Goal: Information Seeking & Learning: Check status

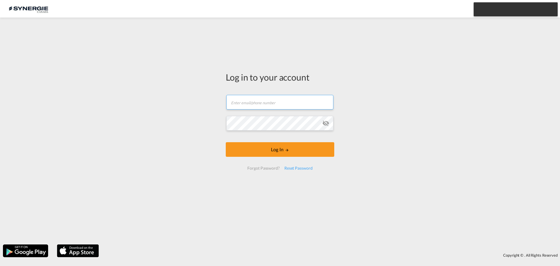
type input "[EMAIL_ADDRESS][DOMAIN_NAME]"
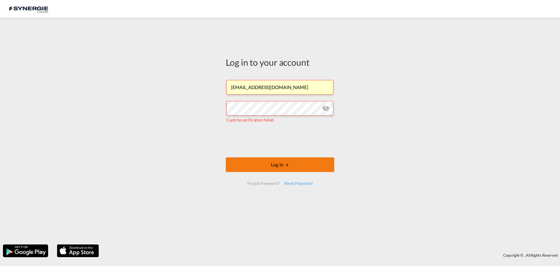
click at [278, 166] on button "Log In" at bounding box center [280, 164] width 109 height 15
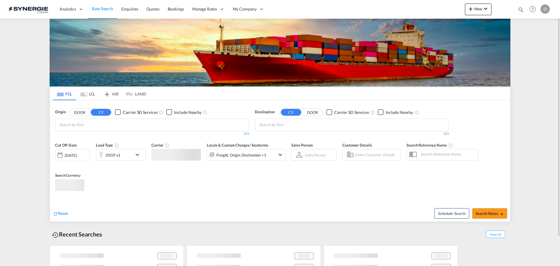
click at [517, 11] on div "Bookings Quotes Enquiries Help Resources Product Release O My Profile Logout" at bounding box center [532, 9] width 37 height 18
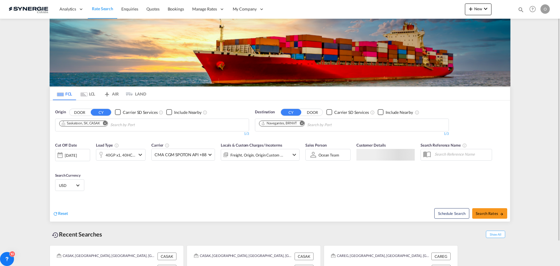
click at [522, 10] on md-icon "icon-magnify" at bounding box center [521, 9] width 6 height 6
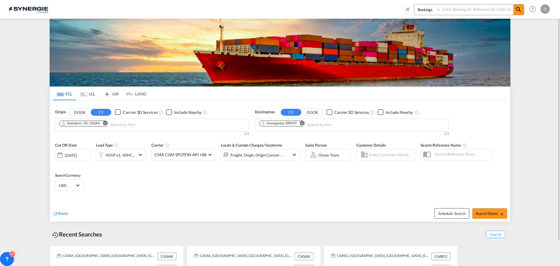
drag, startPoint x: 439, startPoint y: 10, endPoint x: 437, endPoint y: 14, distance: 4.1
click at [439, 10] on select "Bookings Quotes Enquiries" at bounding box center [428, 9] width 28 height 11
select select "Quotes"
click at [414, 4] on select "Bookings Quotes Enquiries" at bounding box center [428, 9] width 28 height 11
click at [455, 10] on input at bounding box center [477, 9] width 73 height 10
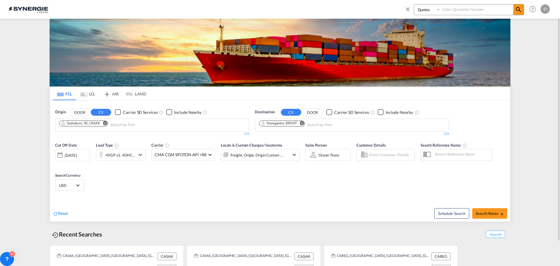
paste input "SYC000012440"
type input "SYC000012440"
click at [517, 10] on md-icon "icon-magnify" at bounding box center [518, 9] width 7 height 7
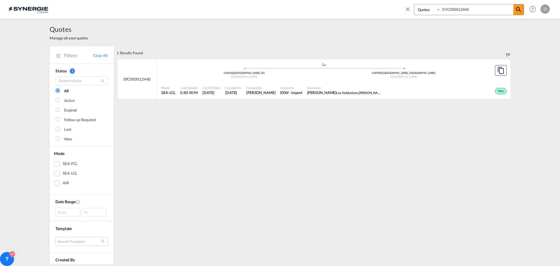
click at [500, 91] on span "Won" at bounding box center [501, 91] width 7 height 4
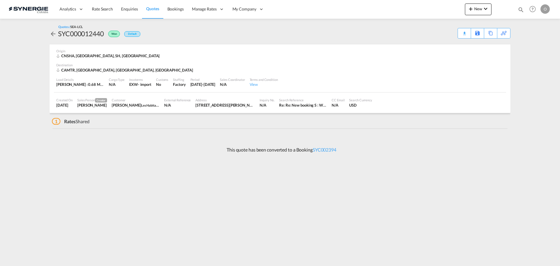
click at [216, 94] on div "Created On 16 Jun 2025 Sales Person Creator Karen Mercier Customer Kate Baumann…" at bounding box center [280, 103] width 452 height 20
click at [273, 82] on div "View" at bounding box center [264, 84] width 28 height 5
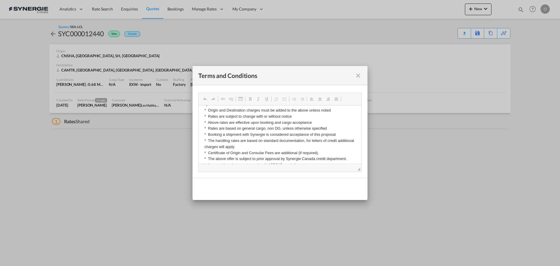
scroll to position [146, 0]
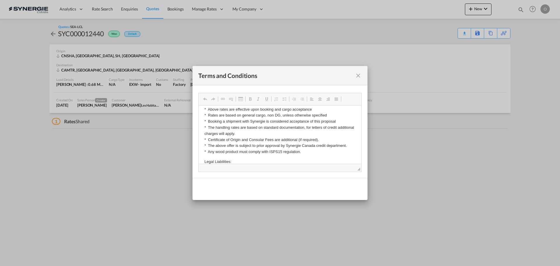
click at [362, 74] on md-icon "icon-close fg-AAA8AD cursor" at bounding box center [358, 75] width 7 height 7
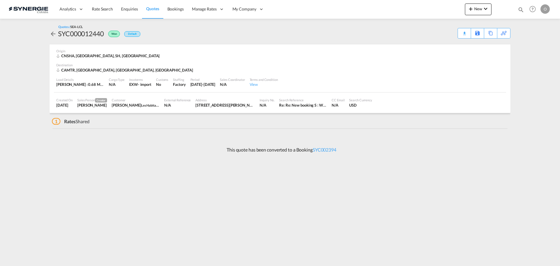
click at [54, 32] on md-icon "icon-arrow-left" at bounding box center [53, 33] width 7 height 7
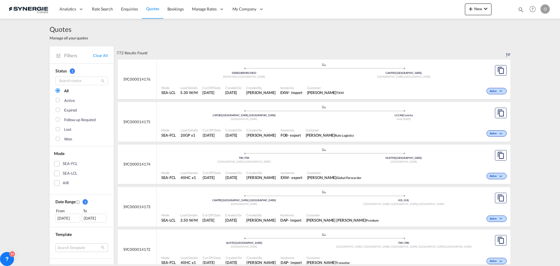
click at [520, 9] on md-icon "icon-magnify" at bounding box center [521, 9] width 6 height 6
click at [437, 7] on select "Bookings Quotes Enquiries" at bounding box center [428, 9] width 28 height 11
select select "Quotes"
click at [414, 4] on select "Bookings Quotes Enquiries" at bounding box center [428, 9] width 28 height 11
click at [463, 11] on input at bounding box center [477, 9] width 73 height 10
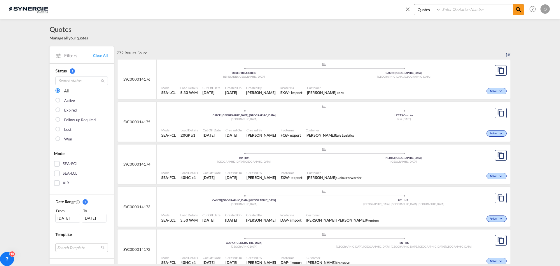
paste input "SYC000012440"
type input "SYC000012440"
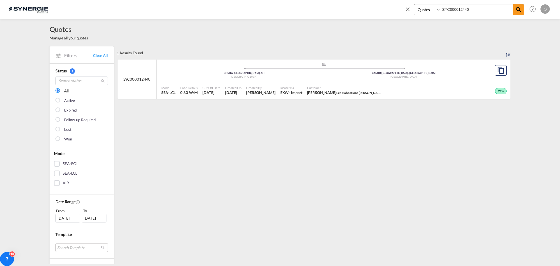
click at [501, 90] on span "Won" at bounding box center [501, 91] width 7 height 4
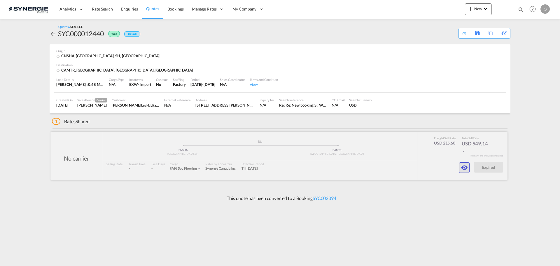
click at [462, 165] on md-icon "icon-eye" at bounding box center [464, 167] width 7 height 7
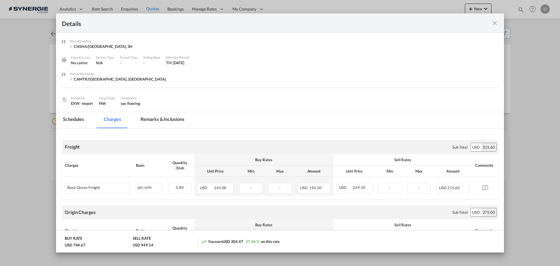
click at [170, 115] on md-tab-item "Remarks & Inclusions" at bounding box center [162, 120] width 57 height 16
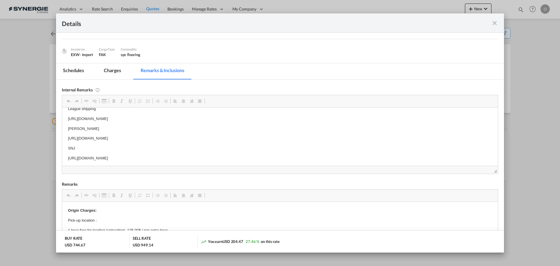
scroll to position [9, 0]
click at [496, 22] on md-icon "icon-close fg-AAA8AD m-0 cursor" at bounding box center [494, 23] width 7 height 7
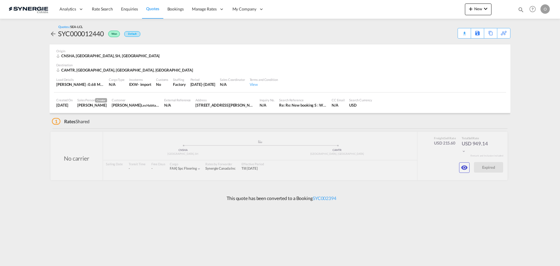
scroll to position [0, 0]
click at [465, 168] on md-icon "icon-eye" at bounding box center [464, 167] width 7 height 7
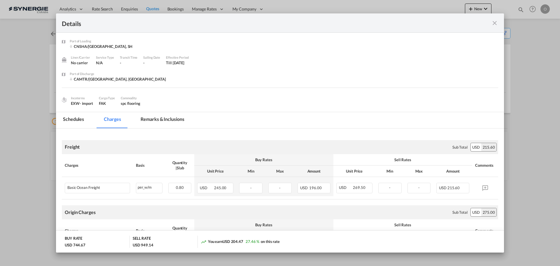
click at [153, 120] on md-tab-item "Remarks & Inclusions" at bounding box center [162, 120] width 57 height 16
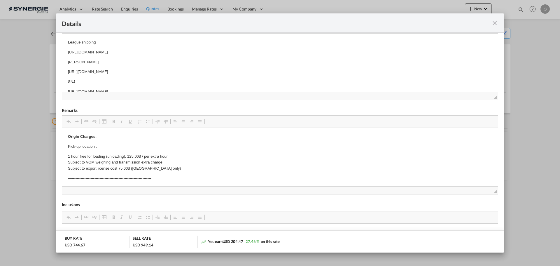
scroll to position [110, 0]
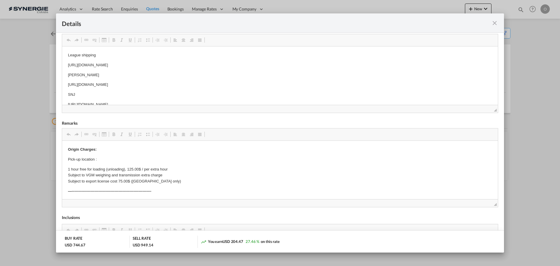
click at [495, 22] on md-icon "icon-close fg-AAA8AD m-0 cursor" at bounding box center [494, 23] width 7 height 7
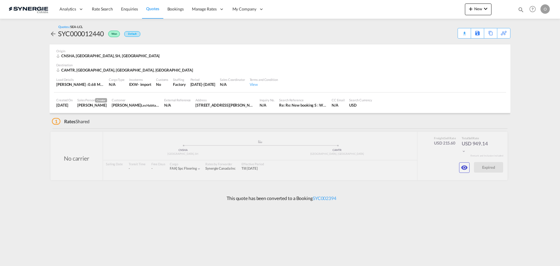
scroll to position [0, 0]
click at [463, 168] on md-icon "icon-eye" at bounding box center [464, 167] width 7 height 7
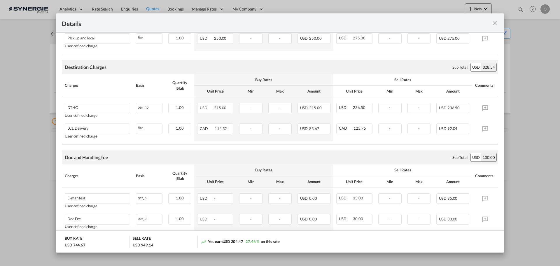
scroll to position [202, 0]
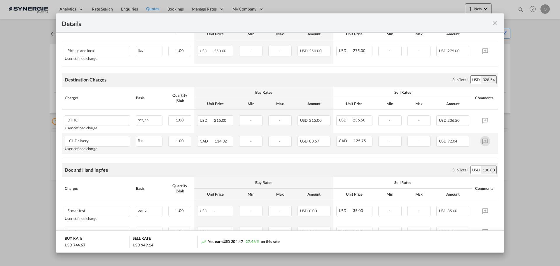
click at [480, 143] on md-icon "Port of ..." at bounding box center [485, 141] width 10 height 10
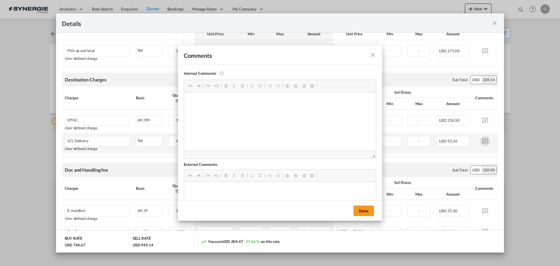
scroll to position [0, 0]
click at [375, 55] on md-icon "icon-close fg-AAA8AD m-0 pointer" at bounding box center [372, 54] width 7 height 7
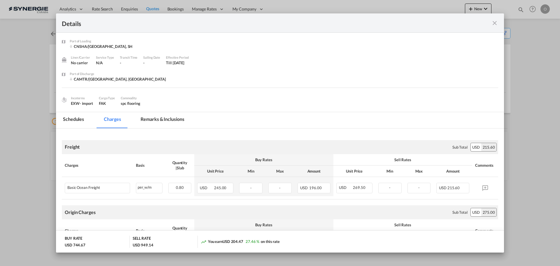
click at [494, 23] on md-icon "icon-close fg-AAA8AD m-0 cursor" at bounding box center [494, 23] width 7 height 7
